Goal: Find specific page/section: Find specific page/section

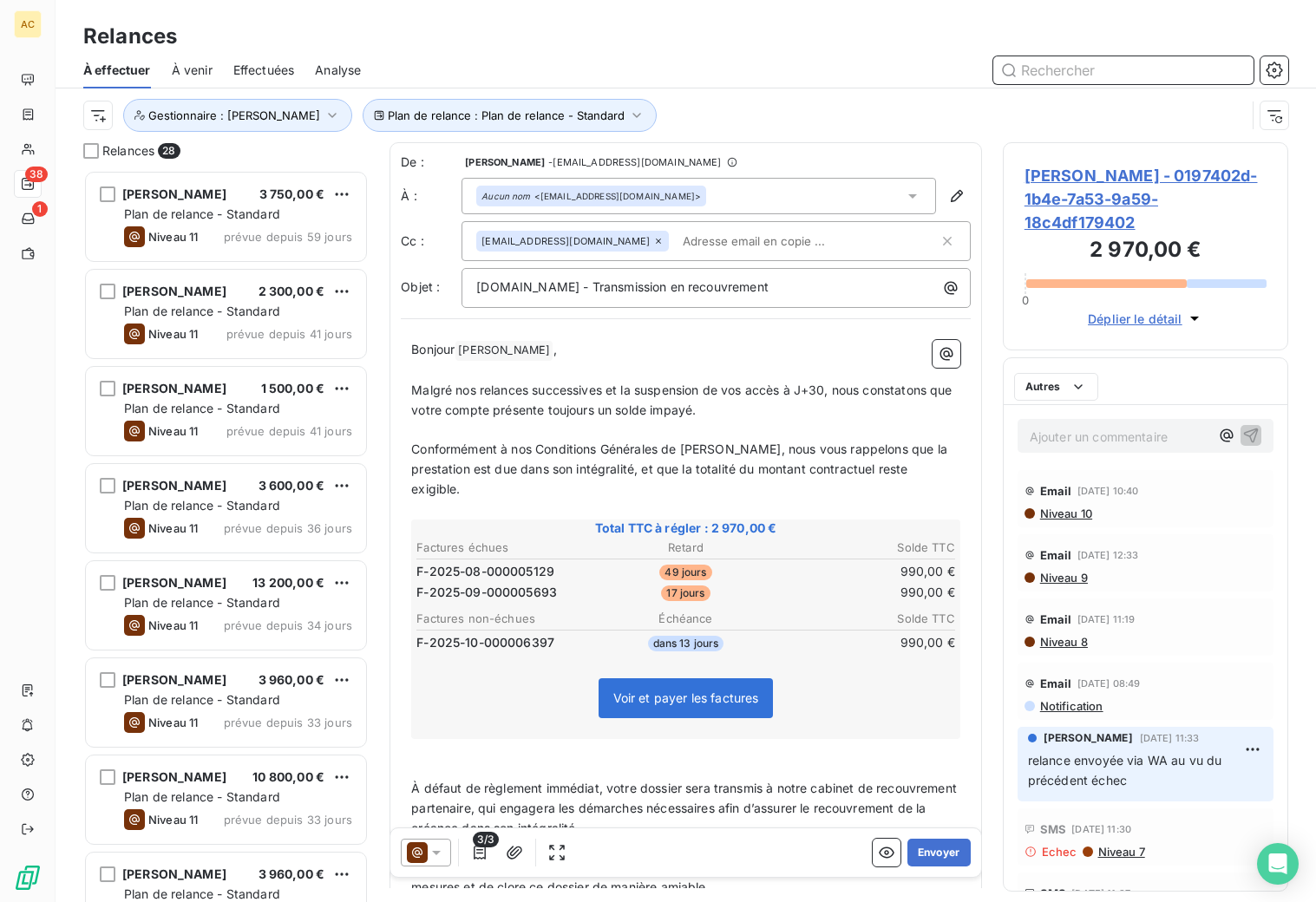
scroll to position [14, 14]
click at [182, 70] on span "À venir" at bounding box center [192, 71] width 41 height 17
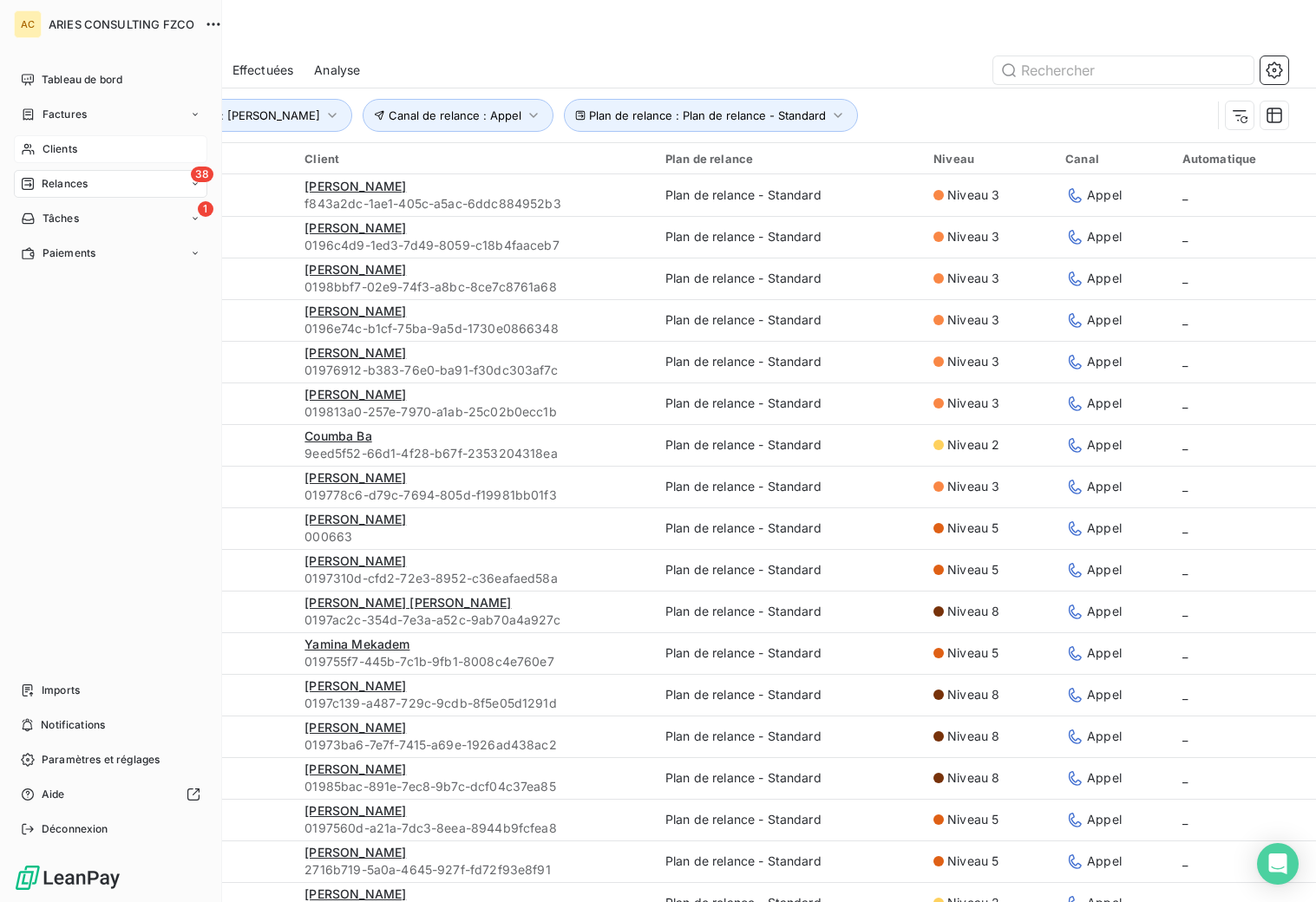
click at [46, 143] on span "Clients" at bounding box center [60, 149] width 34 height 15
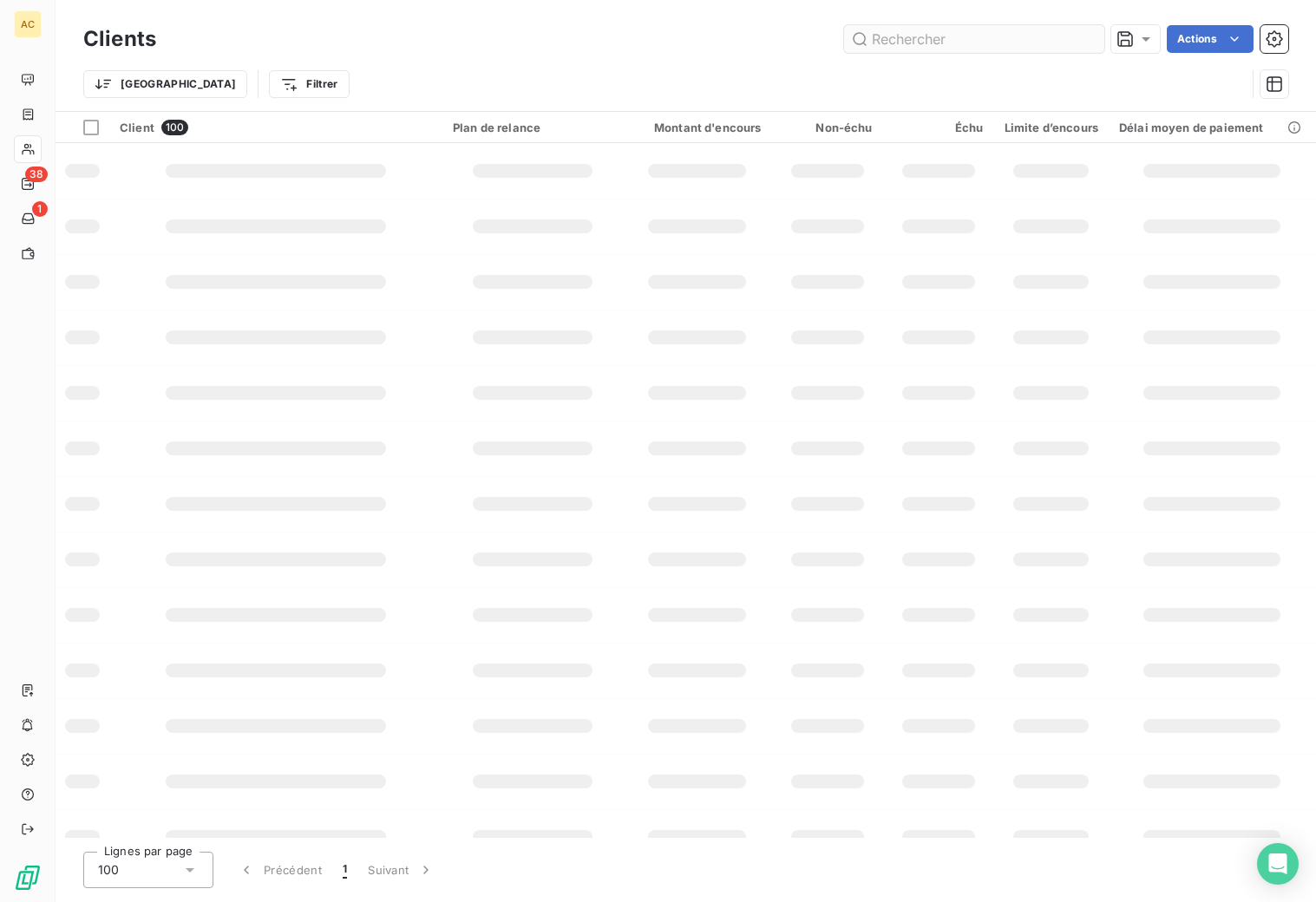
click at [978, 39] on input "text" at bounding box center [974, 38] width 260 height 28
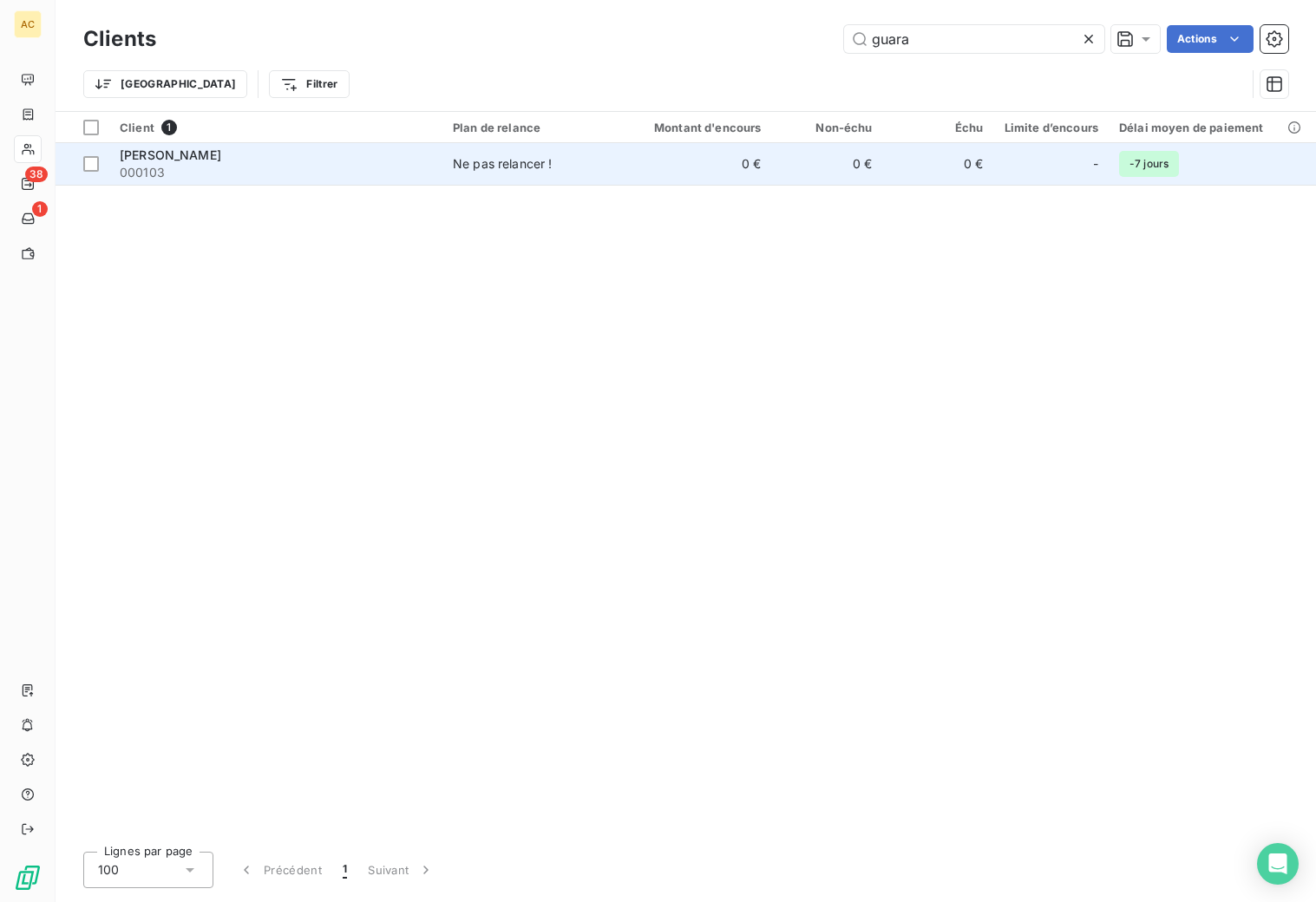
type input "guara"
click at [740, 168] on td "0 €" at bounding box center [697, 164] width 149 height 42
